Goal: Use online tool/utility: Utilize a website feature to perform a specific function

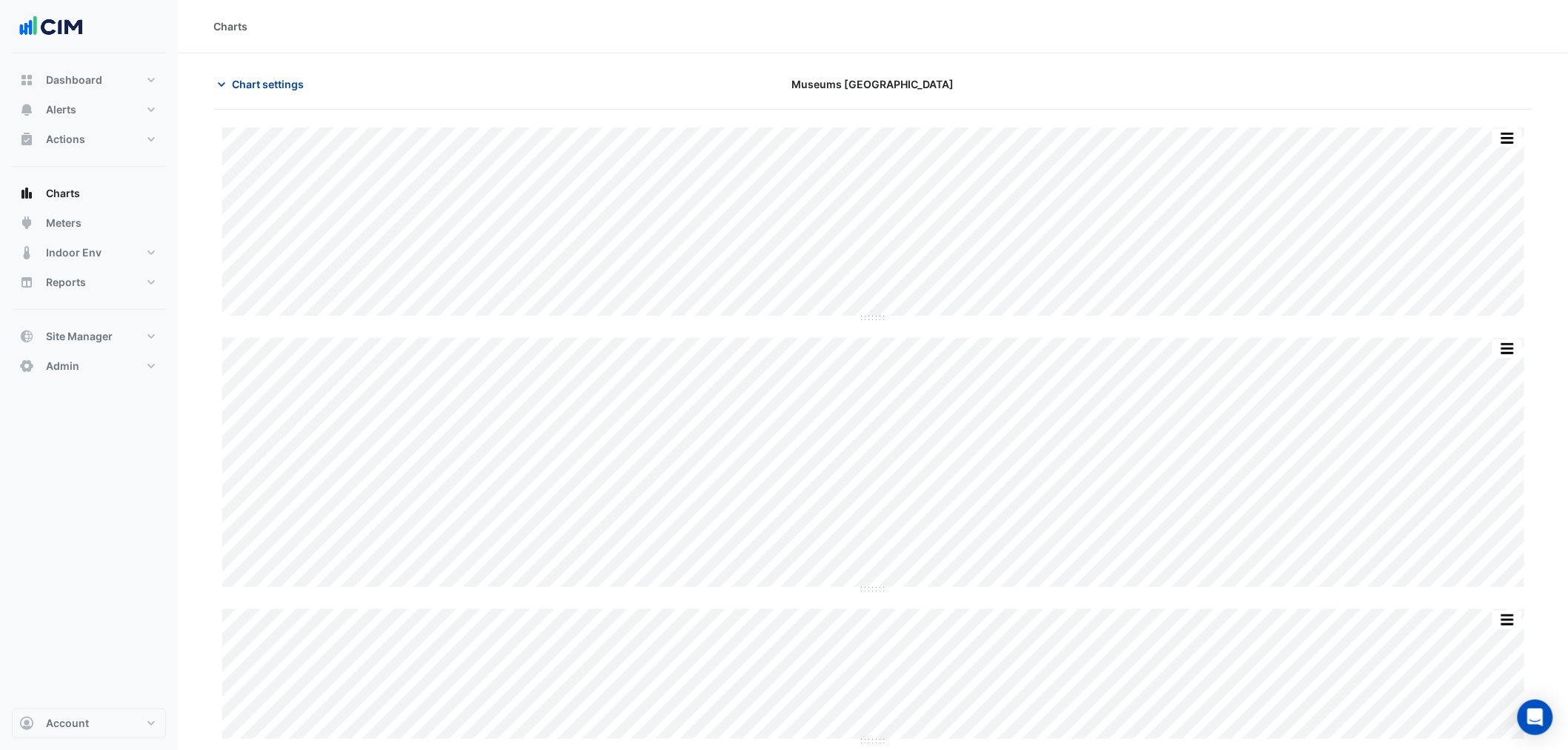
click at [274, 79] on span "Chart settings" at bounding box center [268, 83] width 72 height 15
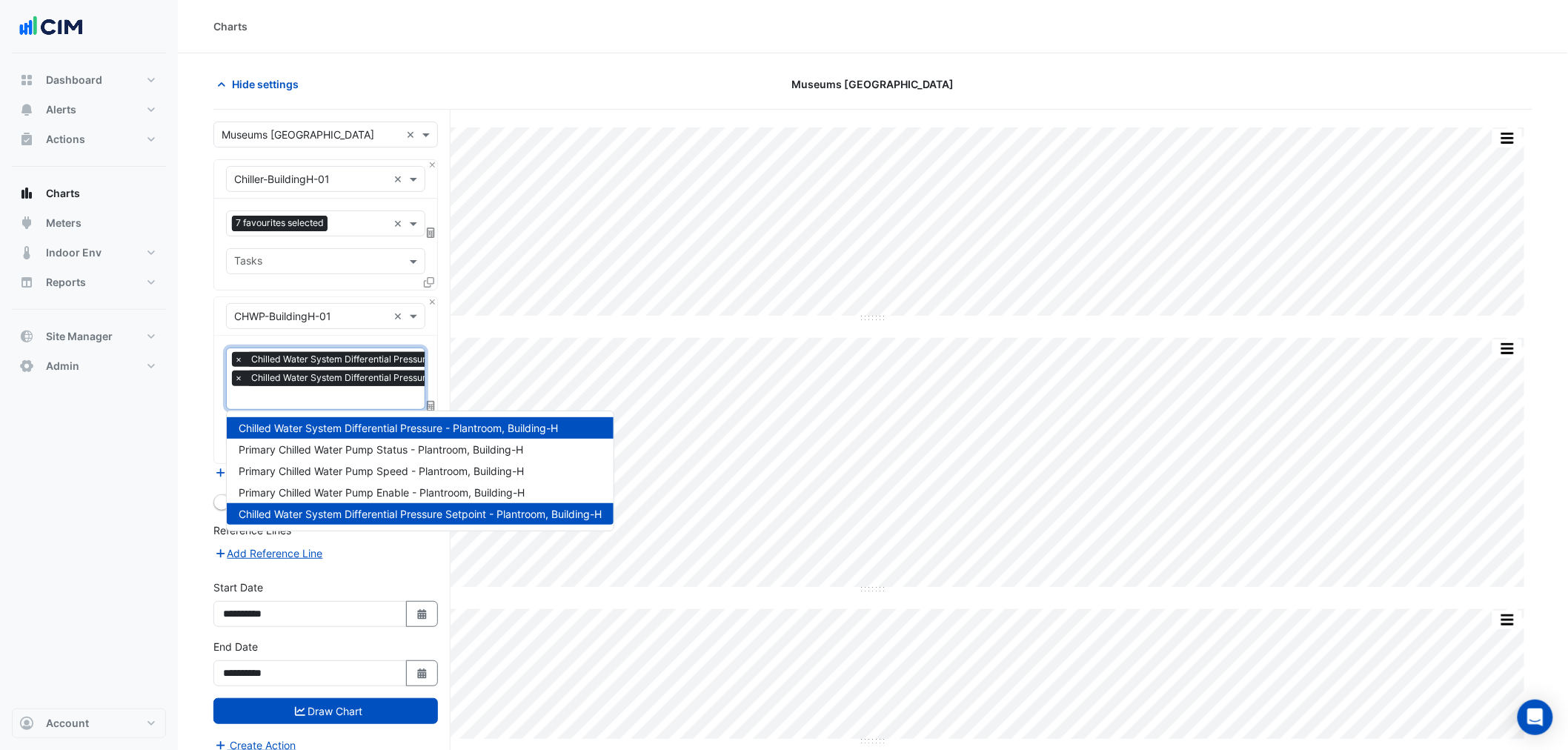
scroll to position [0, 7]
click at [368, 379] on span "Chilled Water System Differential Pressure Setpoint - Plantroom, Building-H" at bounding box center [404, 378] width 327 height 14
click at [1502, 134] on button "button" at bounding box center [1507, 138] width 30 height 18
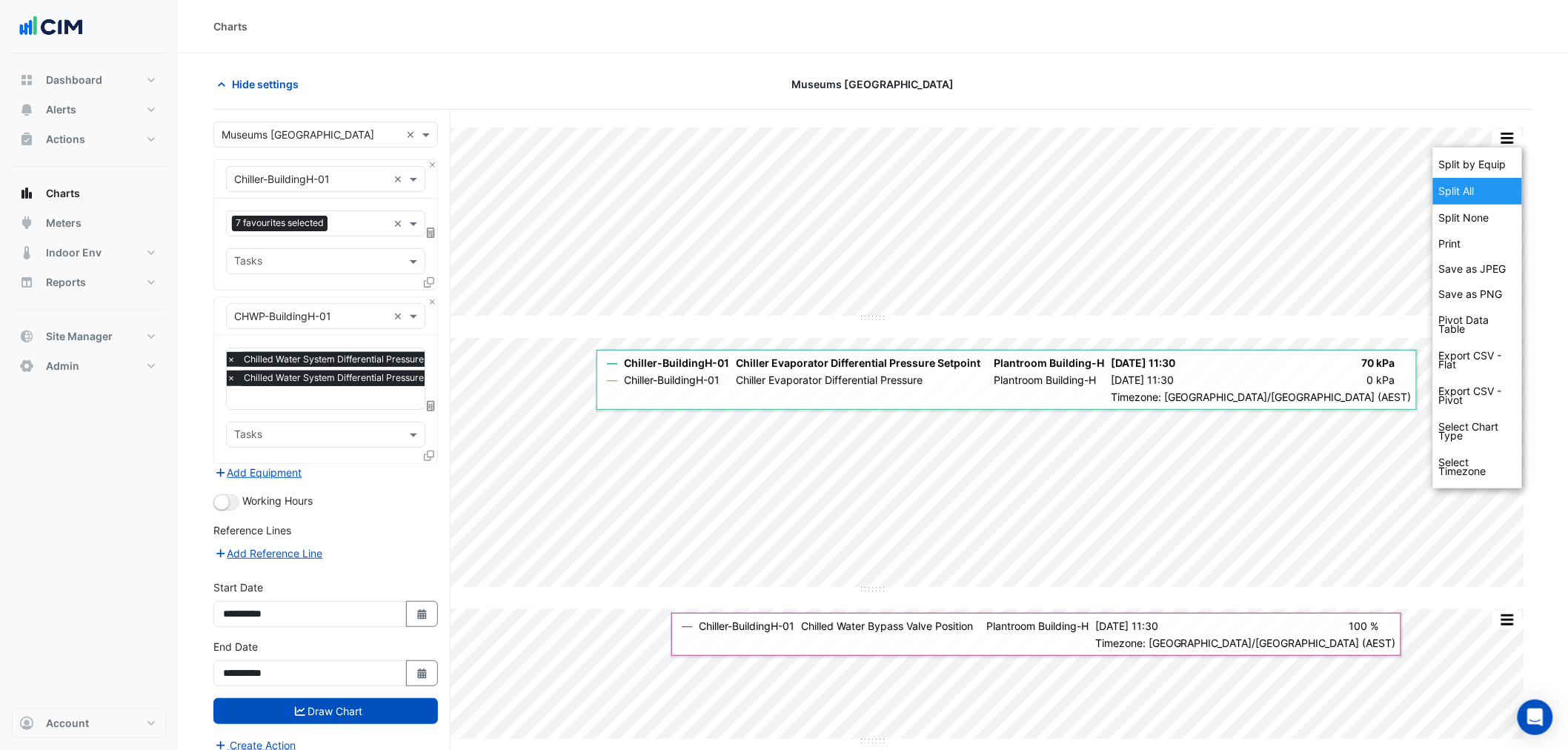
click at [1493, 183] on div "Split All" at bounding box center [1478, 192] width 89 height 27
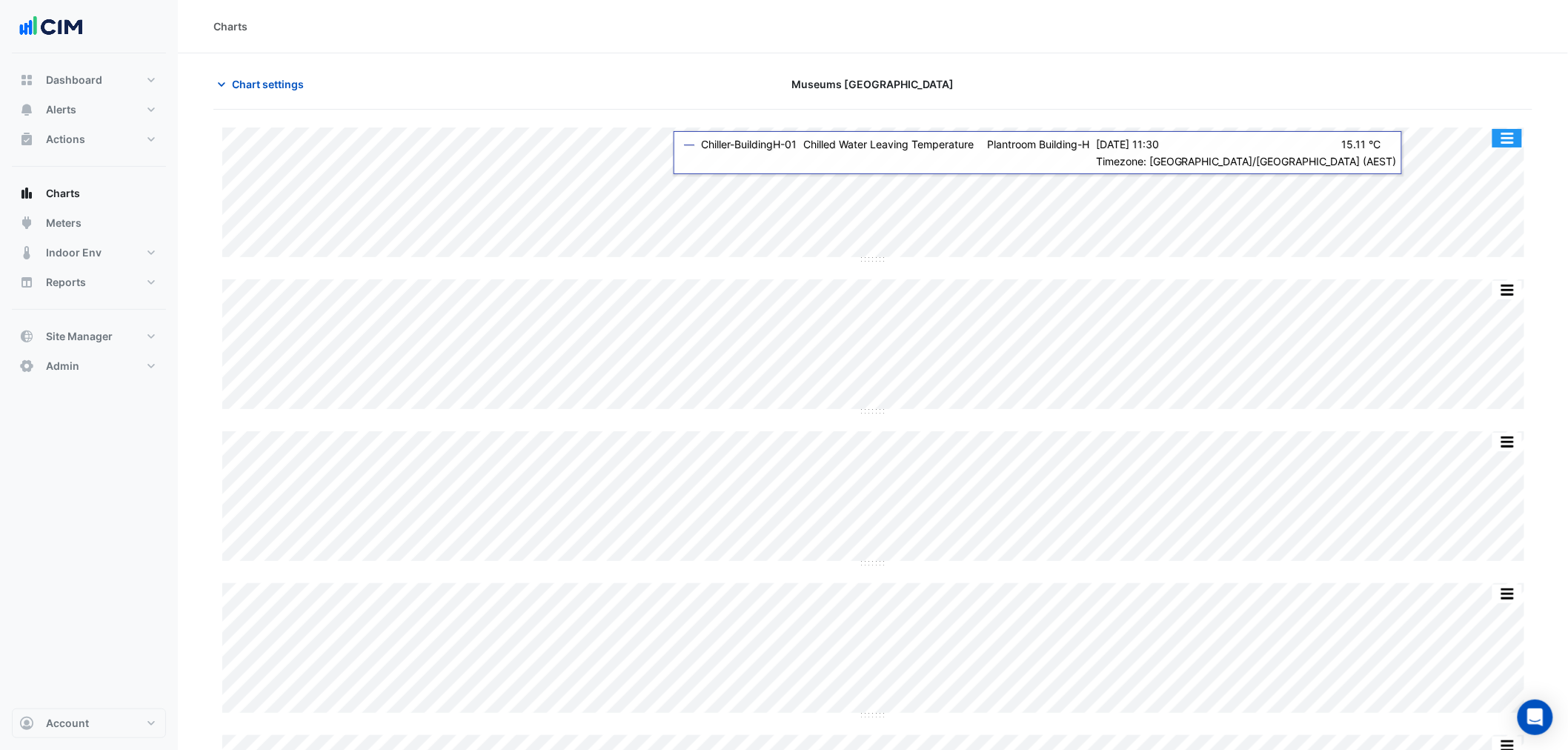
click at [1502, 123] on div "Split by Equip Split by Unit Split None Print Save as JPEG Save as PNG Pivot Da…" at bounding box center [872, 708] width 1319 height 1198
click at [1502, 137] on button "button" at bounding box center [1507, 138] width 30 height 18
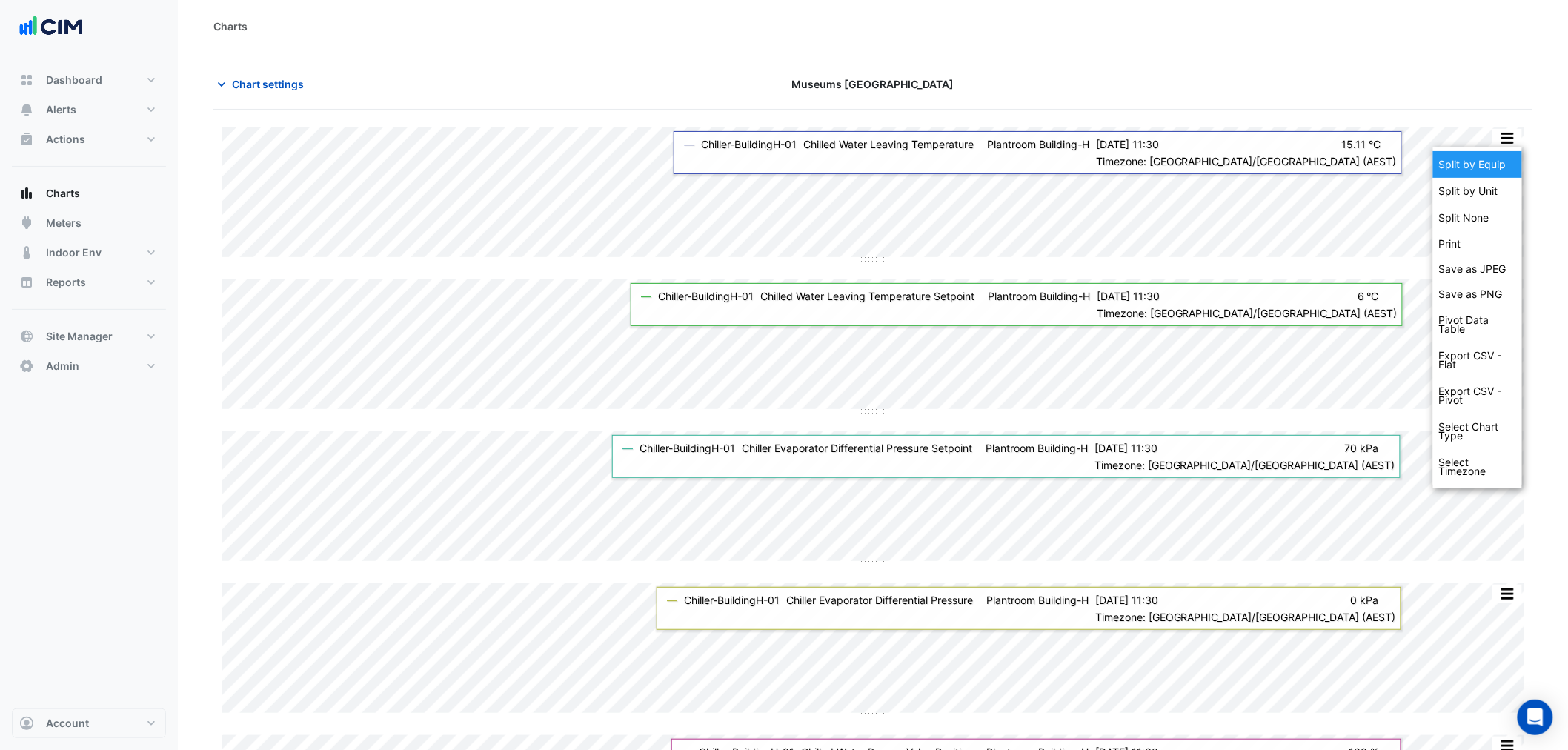
click at [1500, 169] on div "Split by Equip" at bounding box center [1478, 164] width 89 height 27
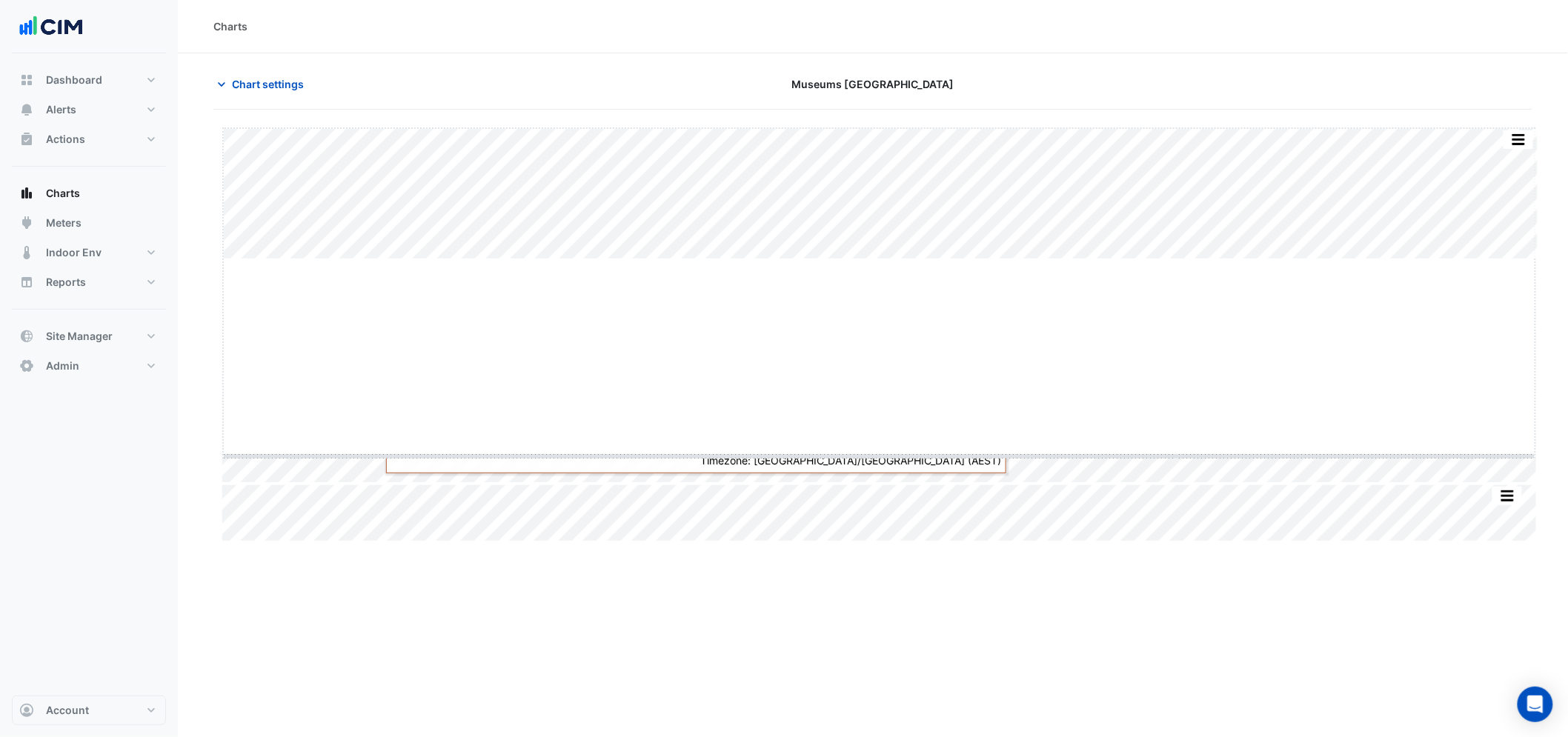
drag, startPoint x: 883, startPoint y: 260, endPoint x: 895, endPoint y: 409, distance: 149.5
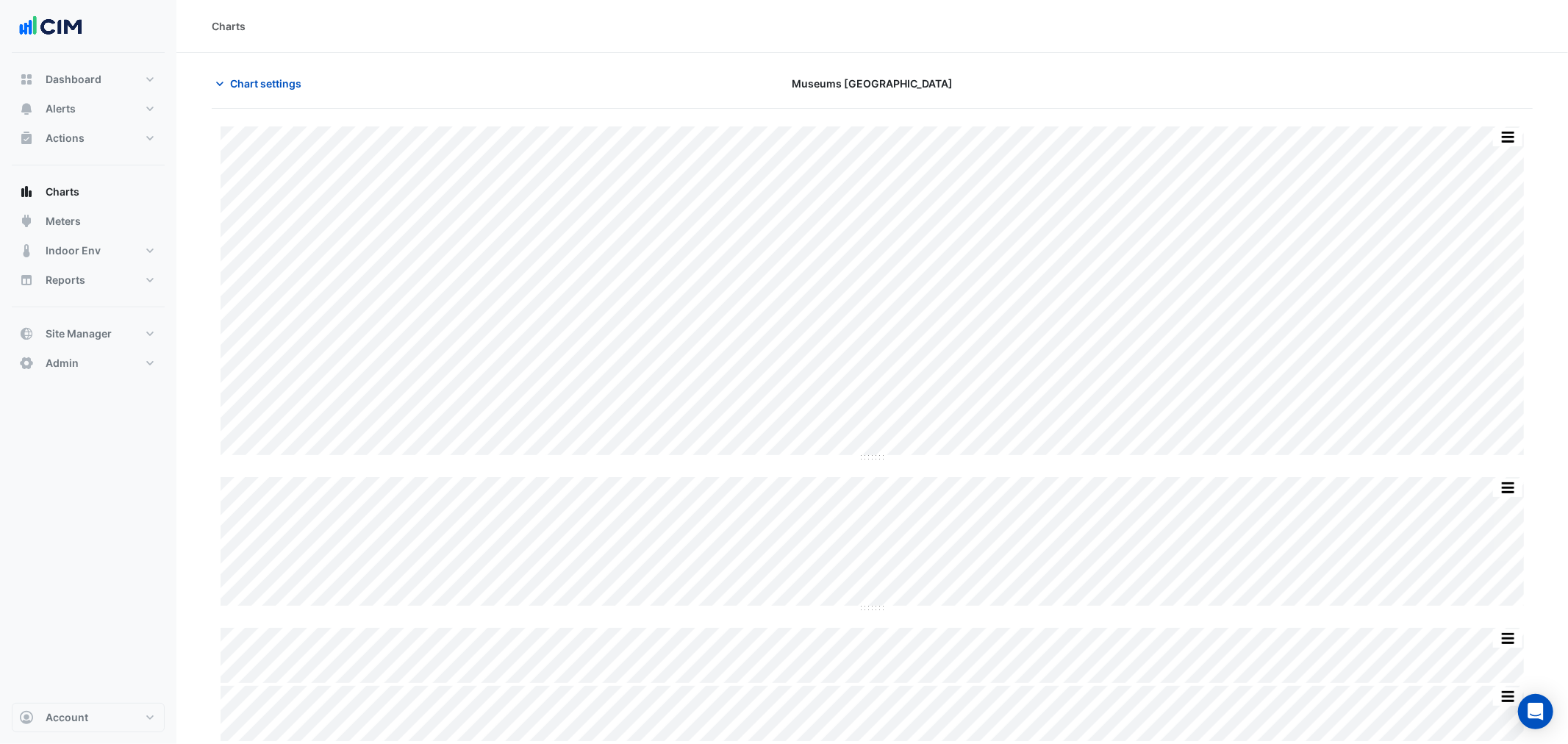
drag, startPoint x: 1516, startPoint y: 128, endPoint x: 1510, endPoint y: 137, distance: 10.8
click at [1515, 131] on button "button" at bounding box center [1507, 137] width 30 height 18
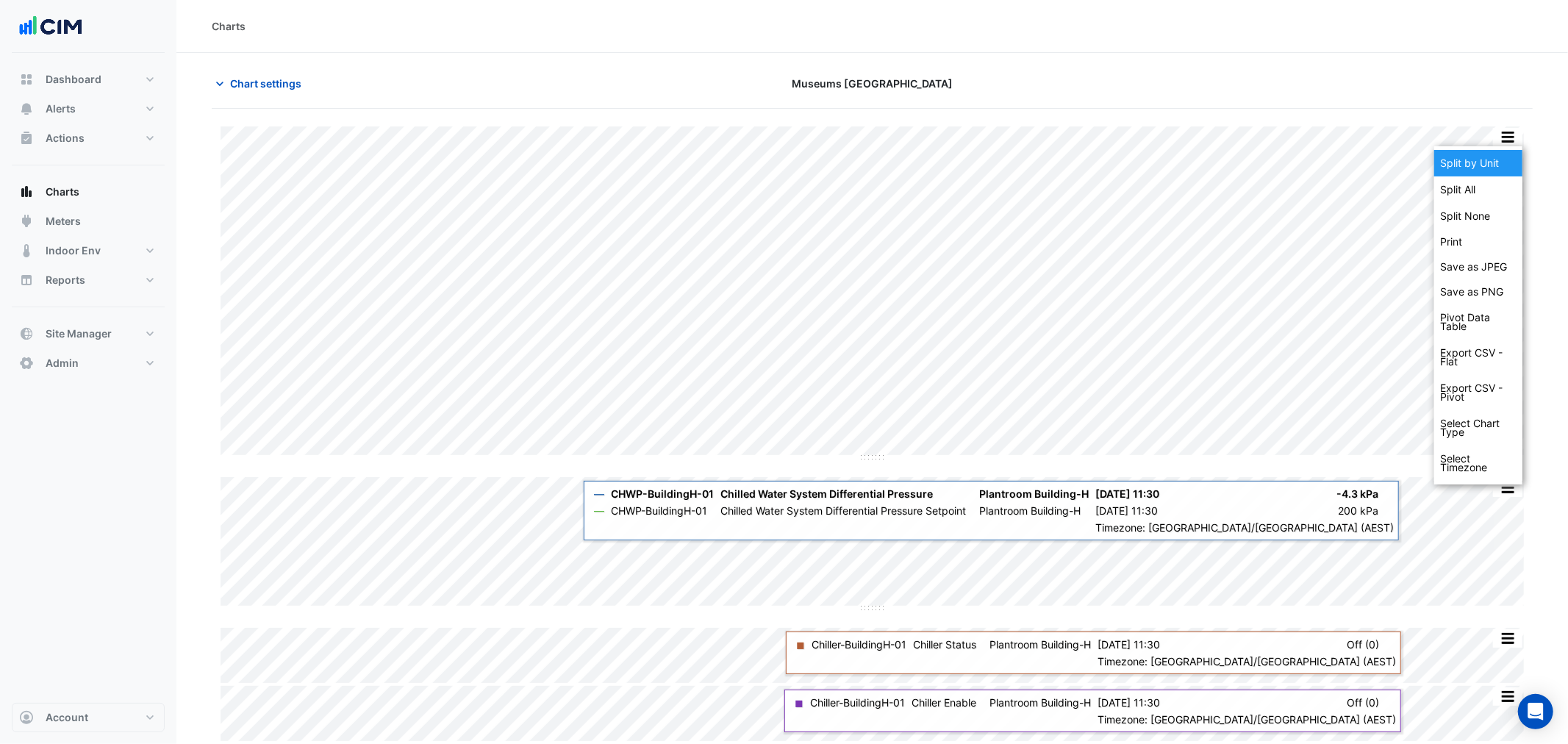
drag, startPoint x: 1498, startPoint y: 185, endPoint x: 1490, endPoint y: 160, distance: 26.2
click at [1490, 160] on div "Split by Unit Split All Split None Print Save as JPEG Save as PNG Pivot Data Ta…" at bounding box center [1478, 315] width 88 height 338
click at [1490, 160] on div "Split by Unit" at bounding box center [1478, 163] width 88 height 27
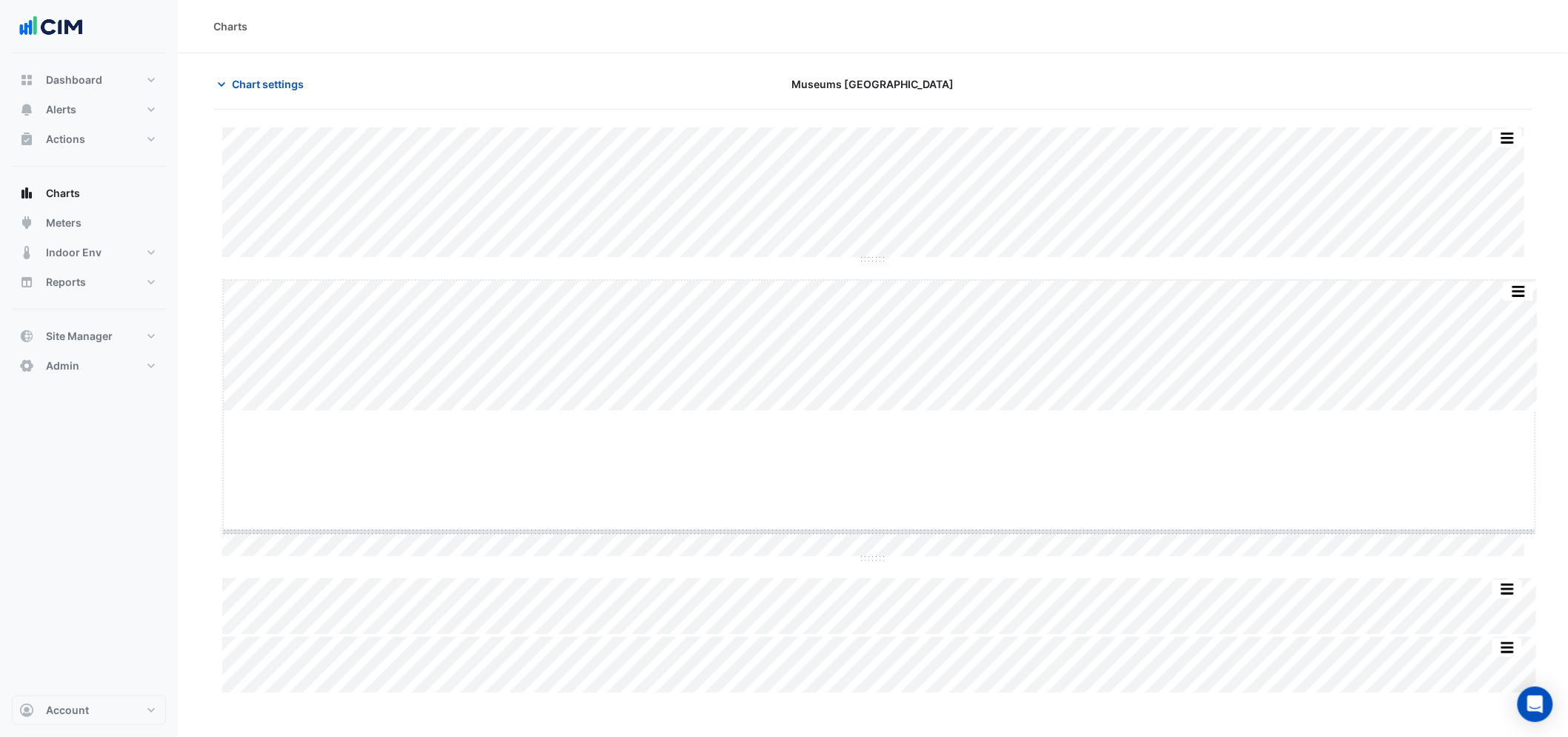
drag, startPoint x: 878, startPoint y: 410, endPoint x: 864, endPoint y: 532, distance: 122.8
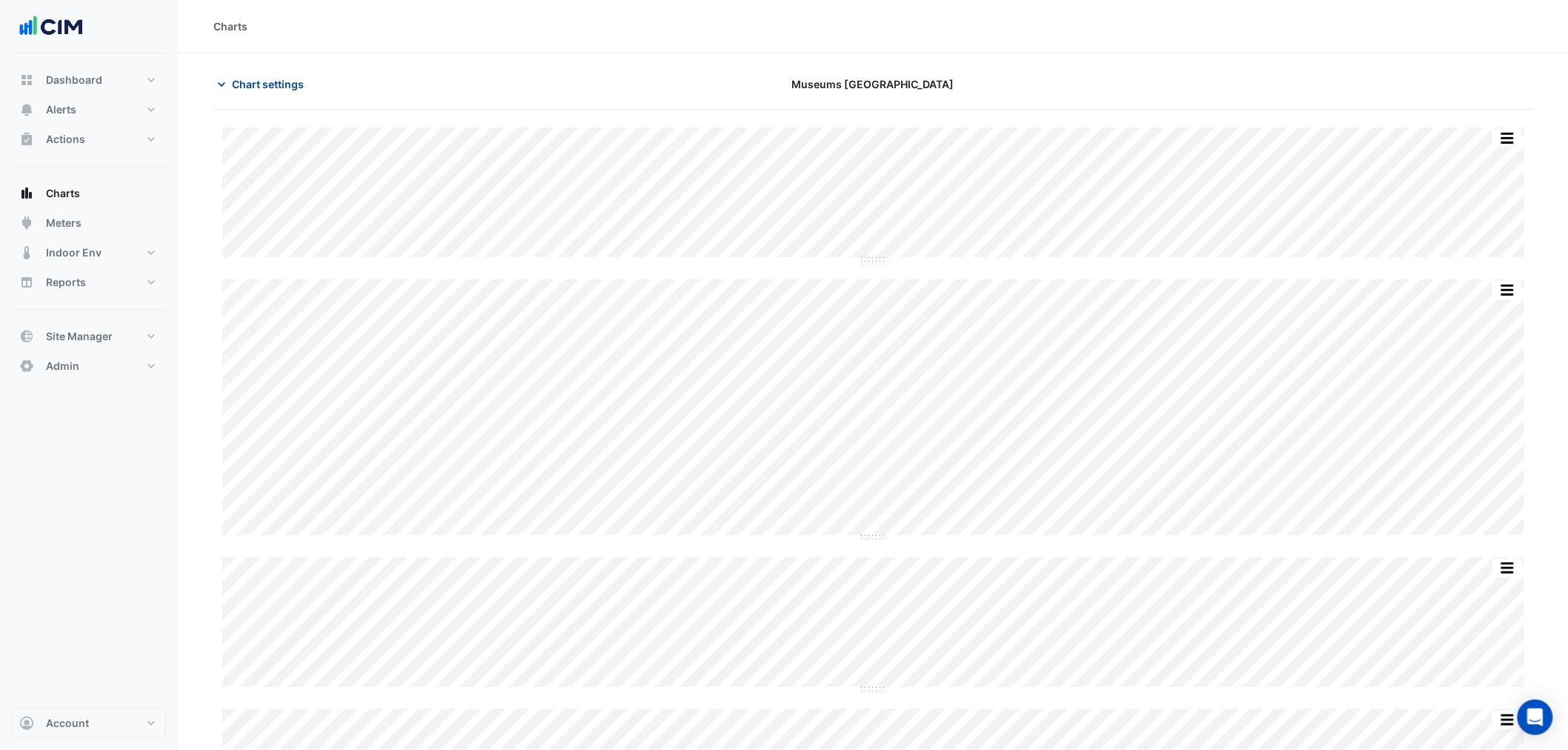
click at [234, 93] on button "Chart settings" at bounding box center [263, 84] width 100 height 26
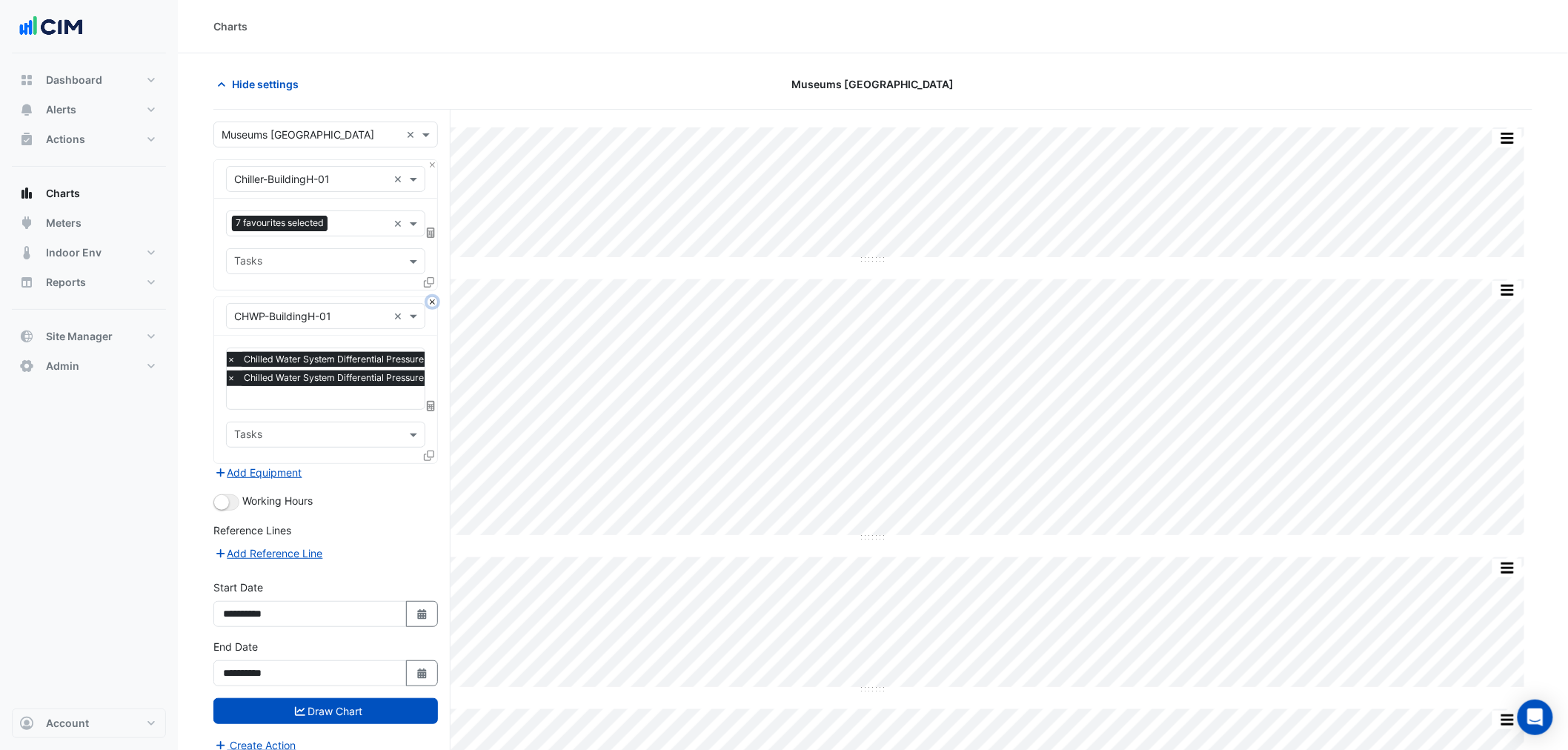
click at [431, 303] on button "Close" at bounding box center [432, 302] width 10 height 10
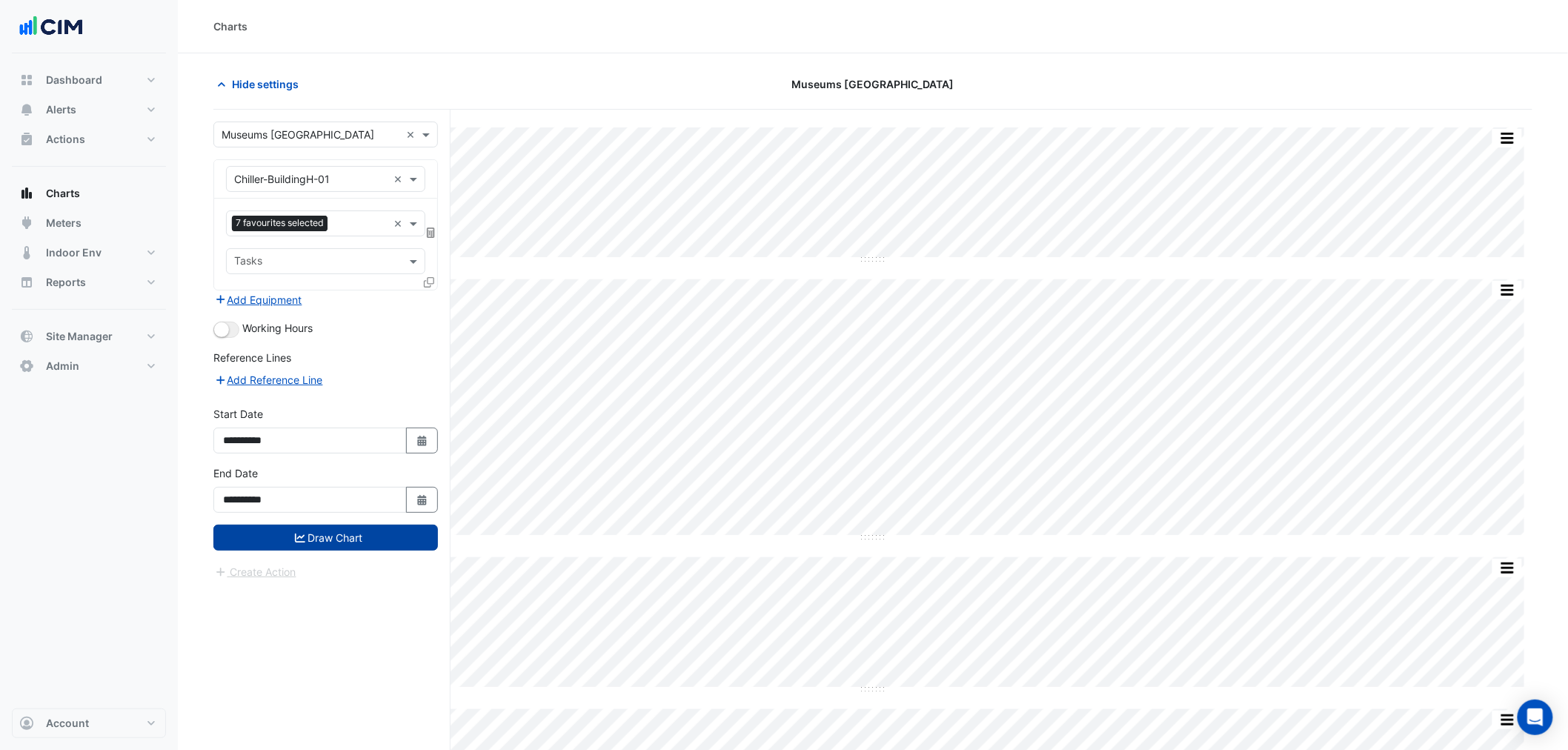
click at [380, 530] on button "Draw Chart" at bounding box center [325, 537] width 224 height 26
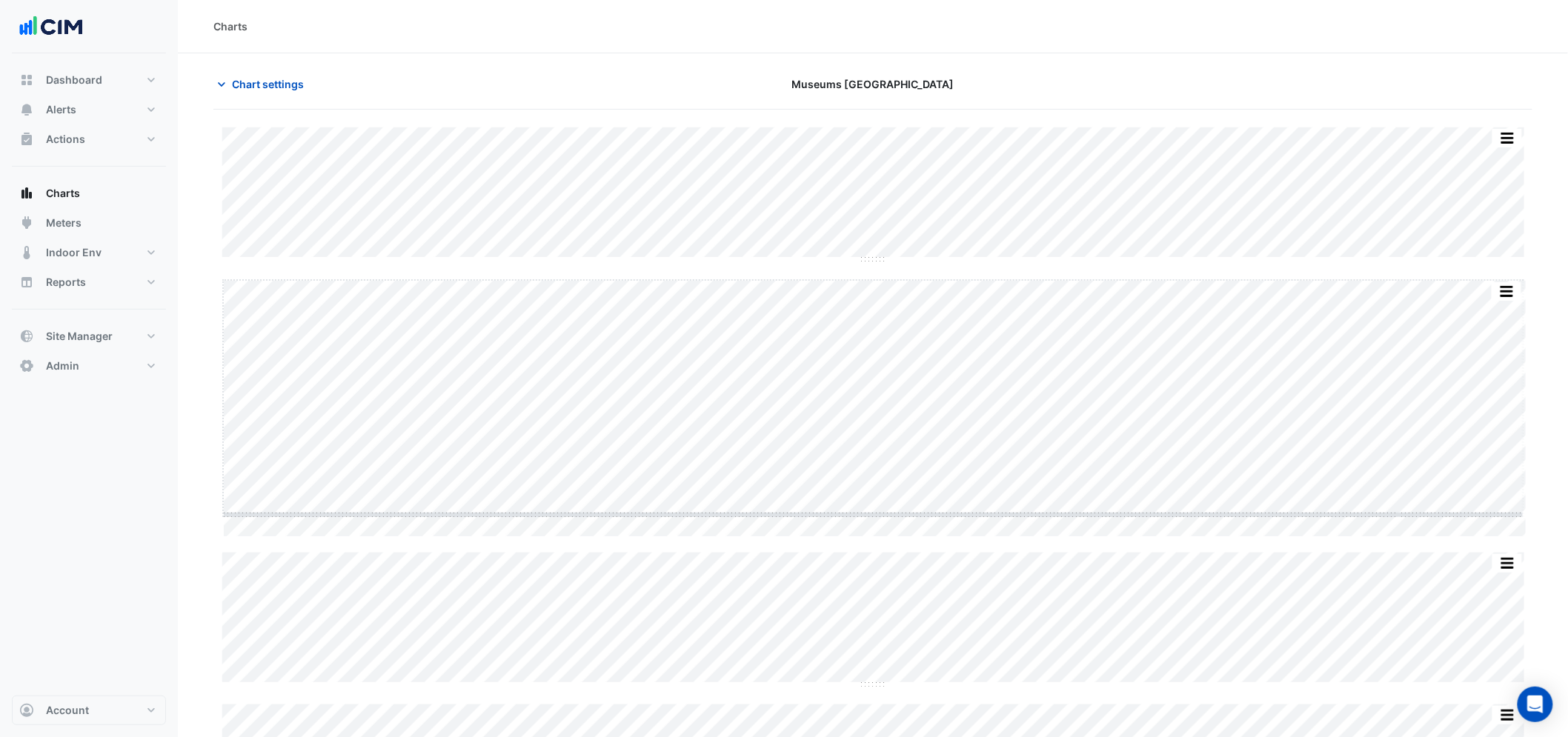
drag, startPoint x: 874, startPoint y: 536, endPoint x: 873, endPoint y: 489, distance: 47.0
drag, startPoint x: 871, startPoint y: 257, endPoint x: 873, endPoint y: 322, distance: 65.0
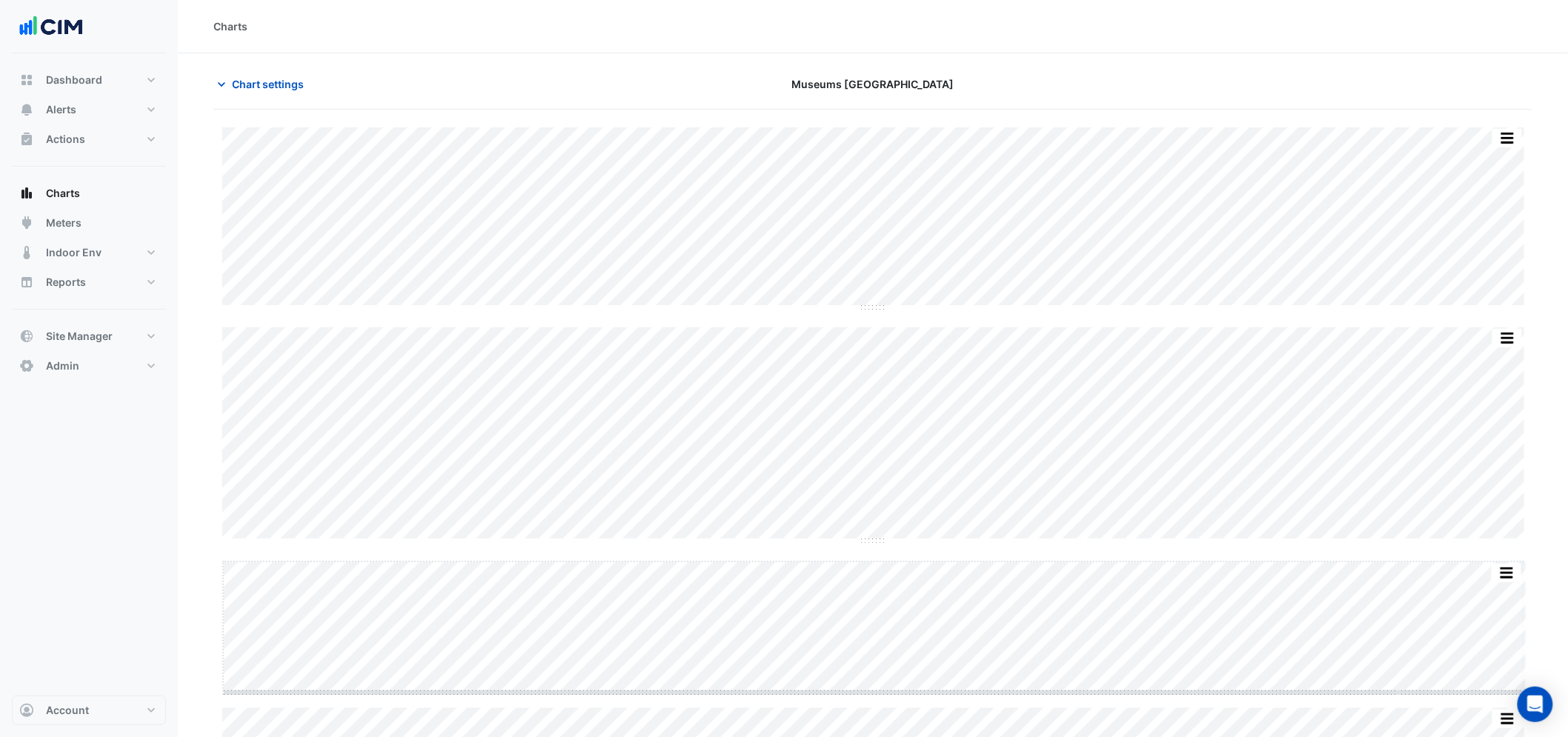
drag, startPoint x: 878, startPoint y: 693, endPoint x: 871, endPoint y: 704, distance: 13.0
drag, startPoint x: 873, startPoint y: 306, endPoint x: 872, endPoint y: 285, distance: 21.0
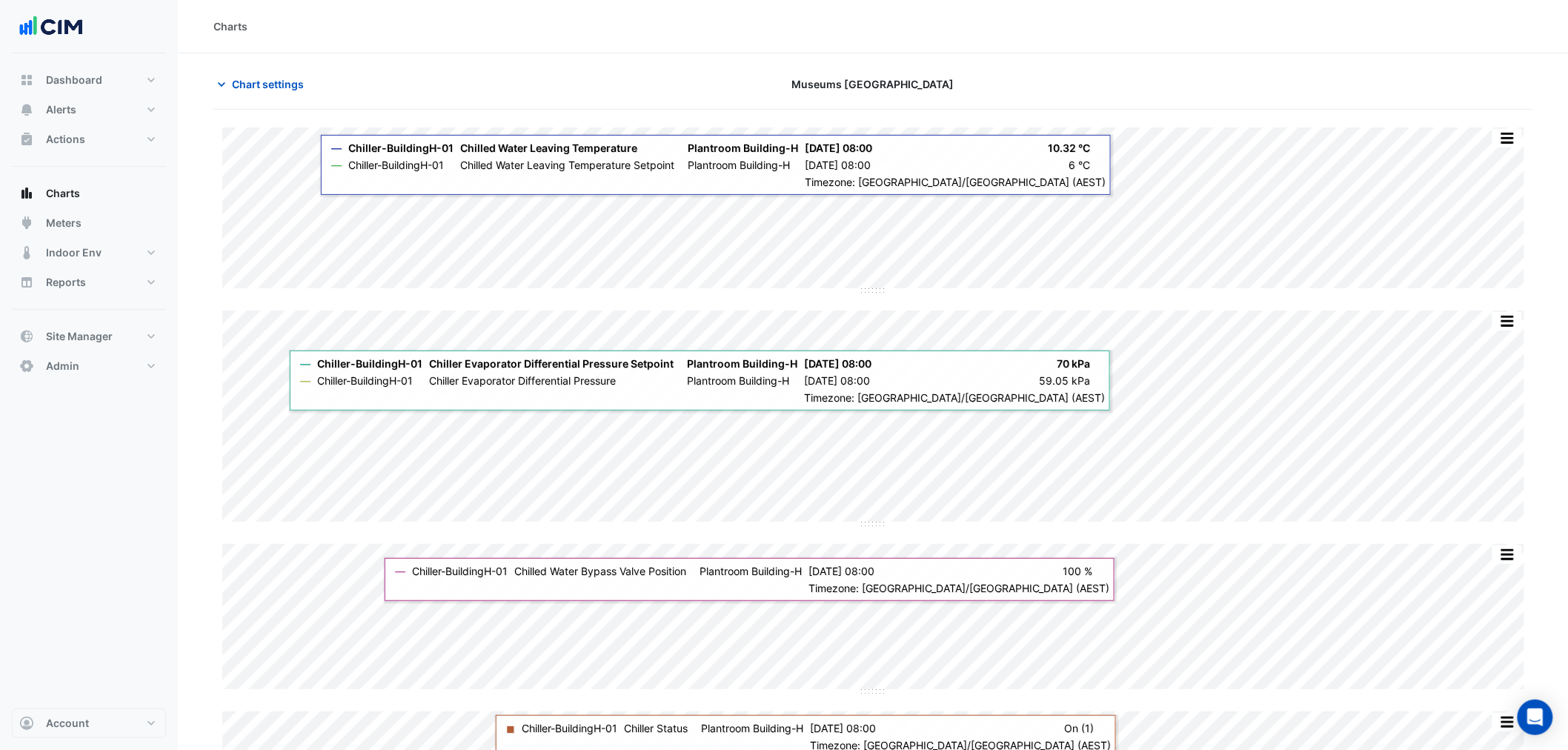
scroll to position [78, 0]
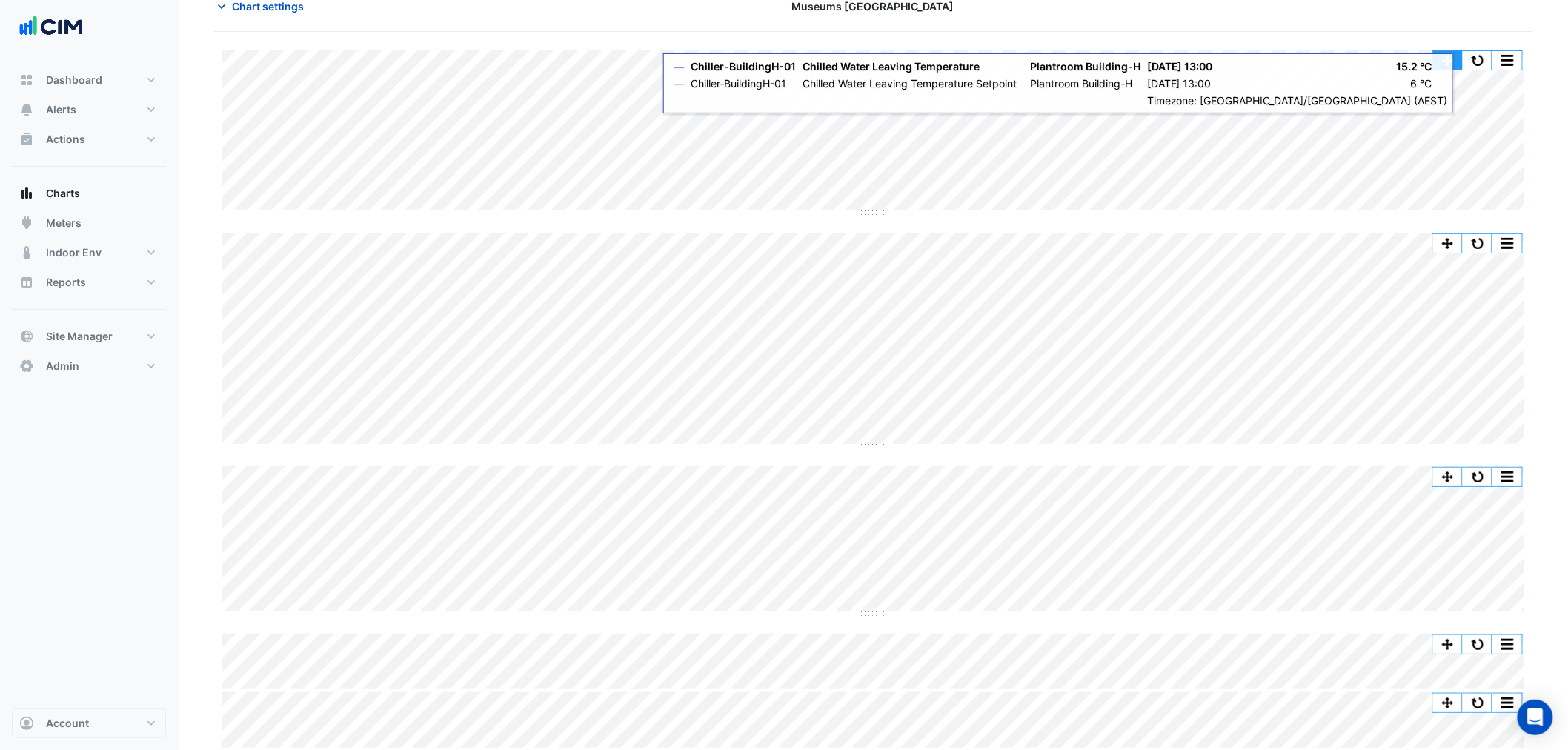
click at [1458, 55] on button "button" at bounding box center [1448, 61] width 30 height 18
click at [1477, 55] on button "button" at bounding box center [1477, 61] width 30 height 18
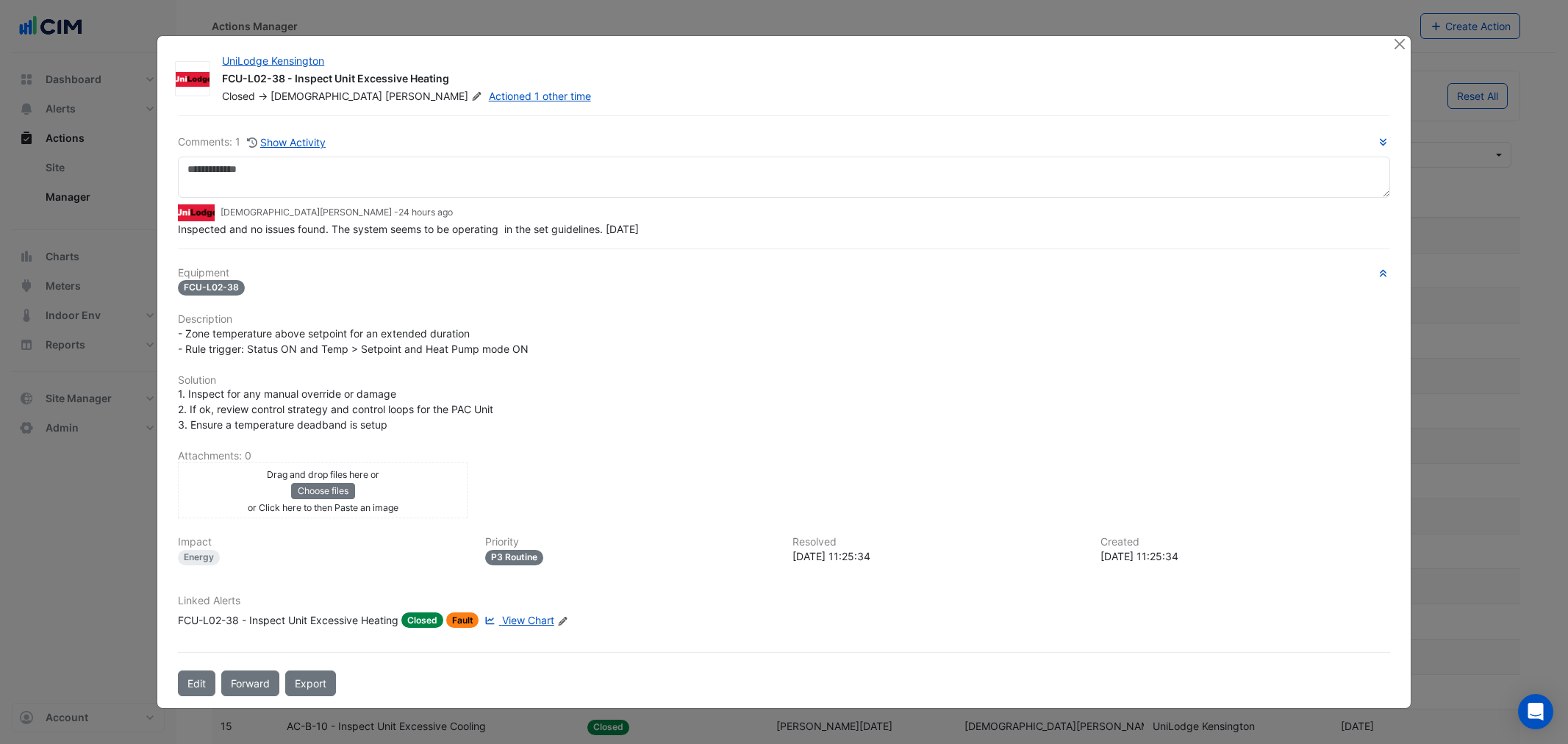
select select "**"
click at [80, 370] on ngb-modal-window "UniLodge Kensington FCU-L02-38 - Inspect Unit Excessive Heating Closed -> [PERS…" at bounding box center [784, 372] width 1568 height 744
